Goal: Find specific page/section: Find specific page/section

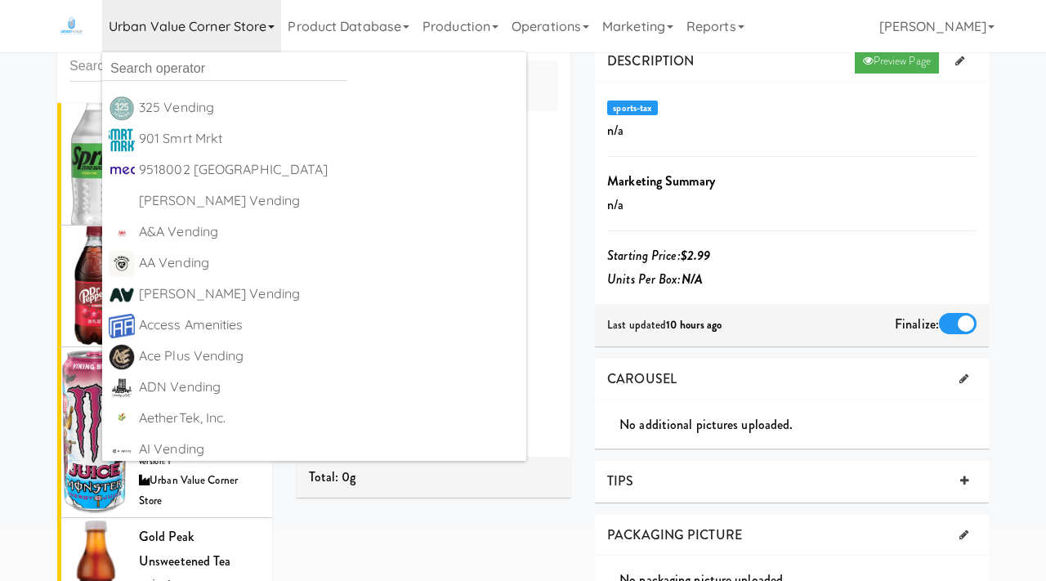
scroll to position [441, 0]
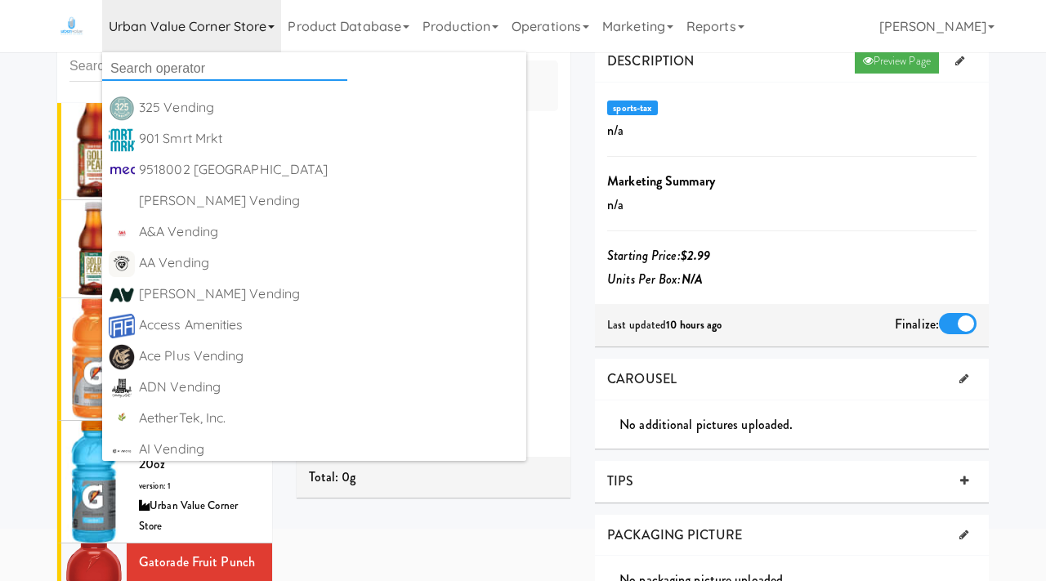
click at [154, 64] on input "text" at bounding box center [224, 68] width 245 height 25
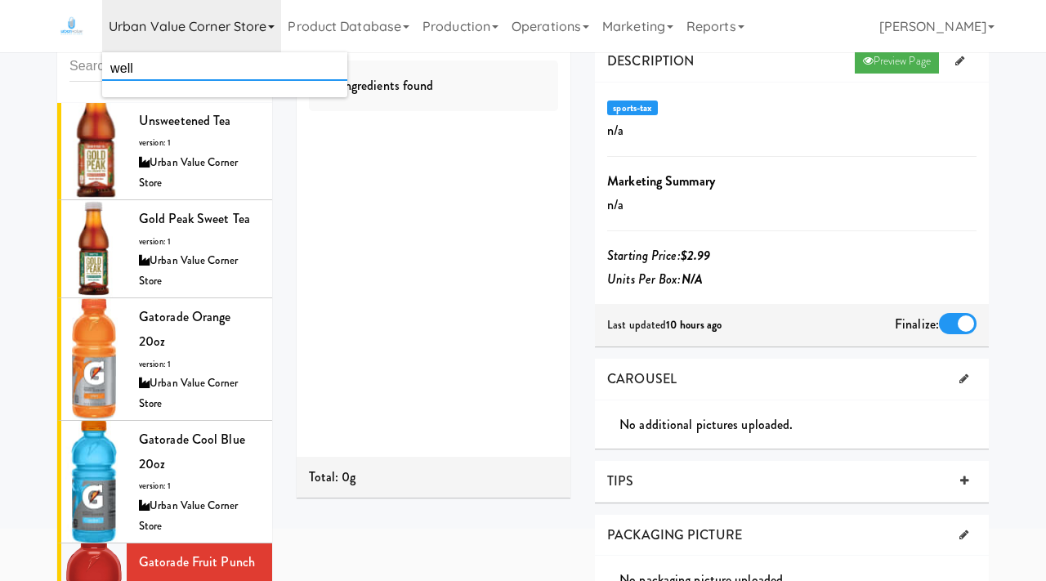
type input "well"
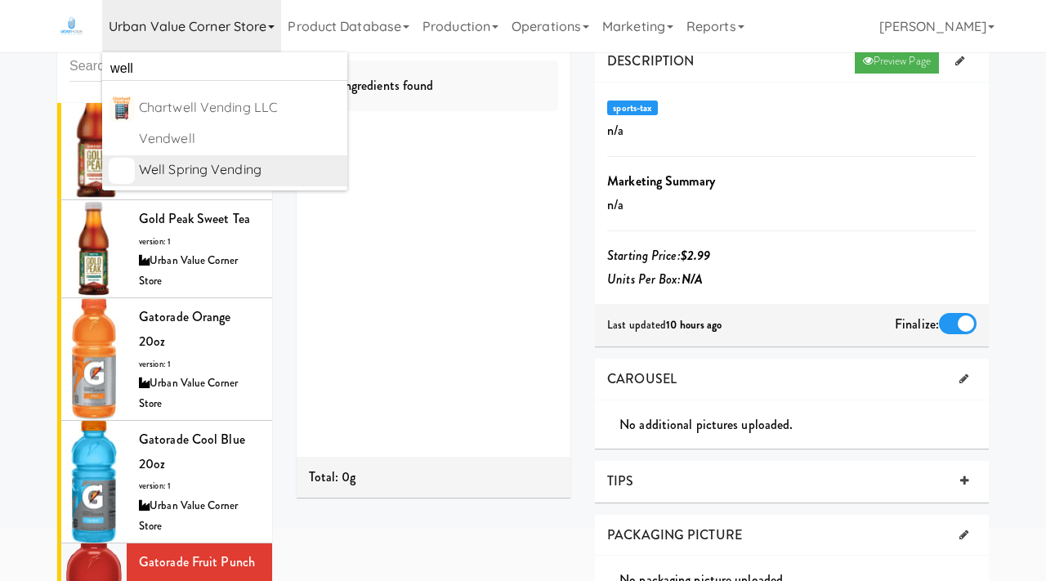
click at [191, 165] on div "Well Spring Vending" at bounding box center [240, 170] width 202 height 25
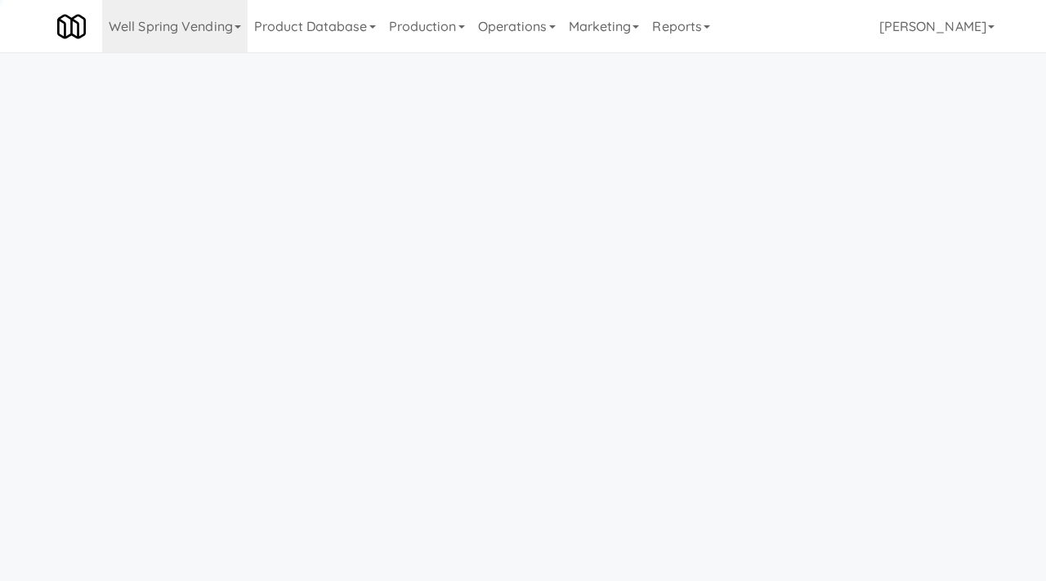
scroll to position [52, 0]
click at [618, 31] on link "Marketing" at bounding box center [604, 26] width 84 height 52
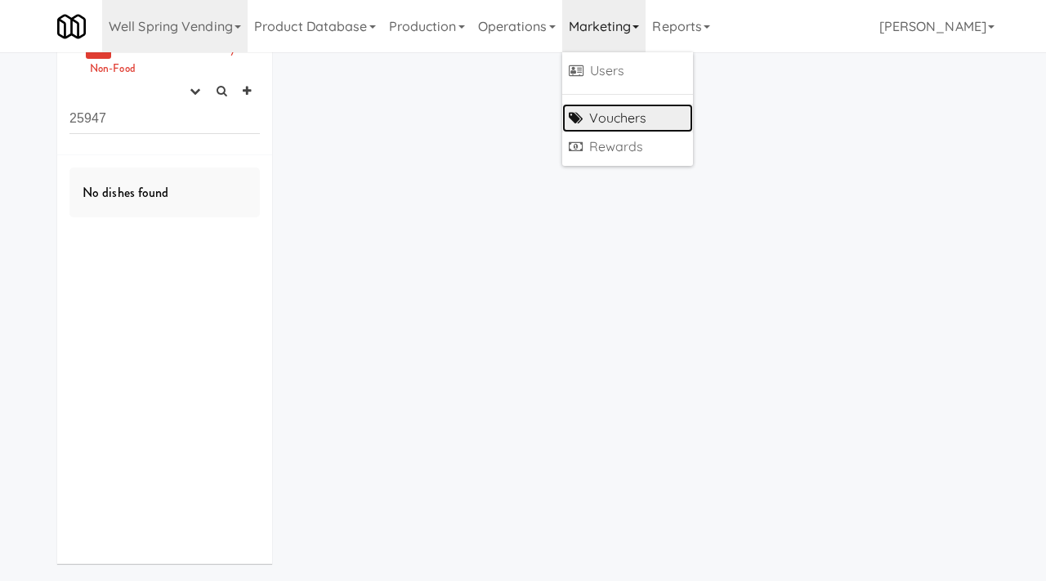
click at [609, 120] on link "Vouchers" at bounding box center [627, 118] width 131 height 29
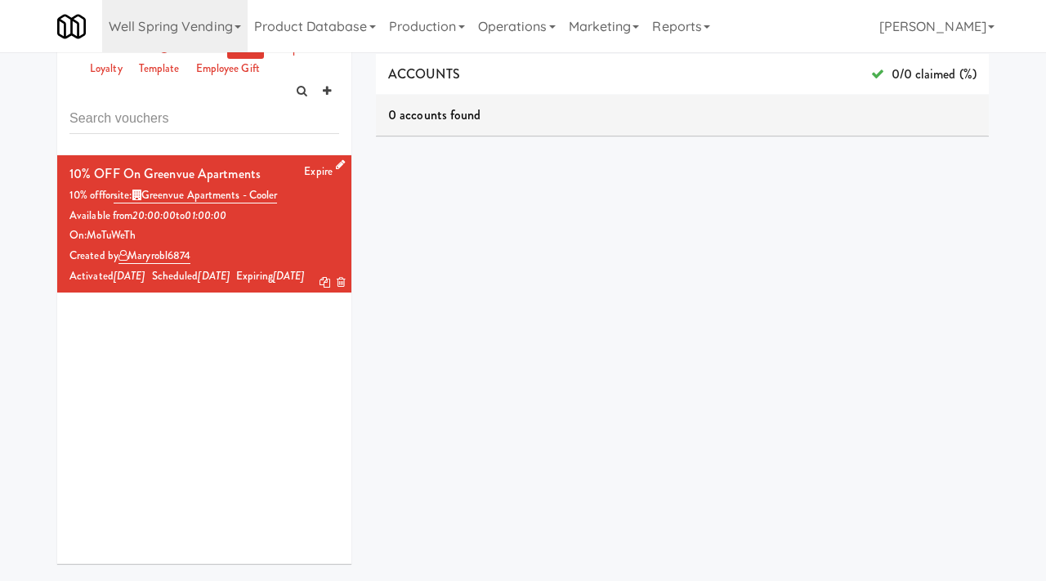
click at [339, 163] on icon at bounding box center [340, 164] width 9 height 11
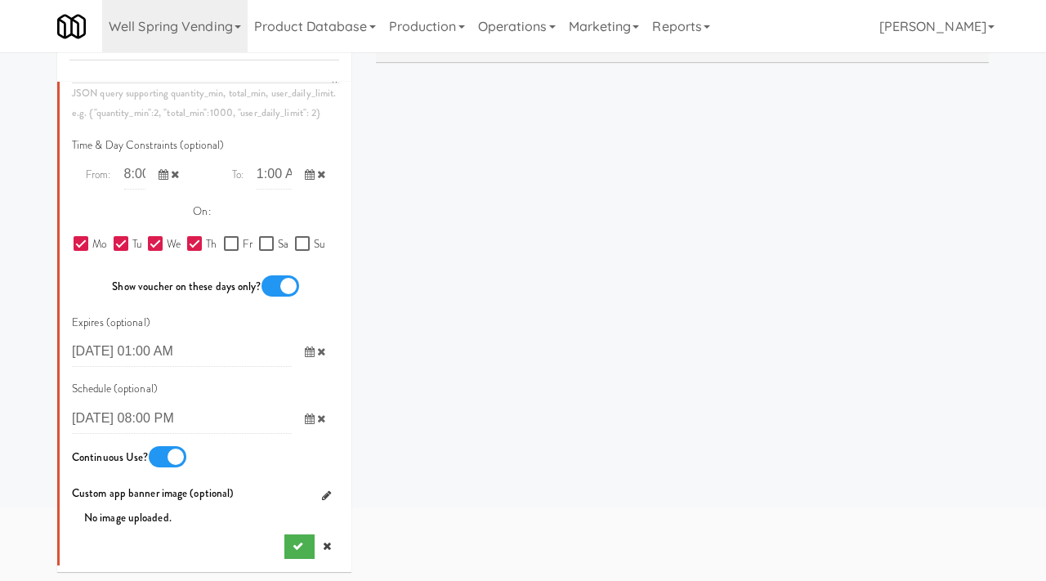
scroll to position [128, 0]
